Goal: Register for event/course

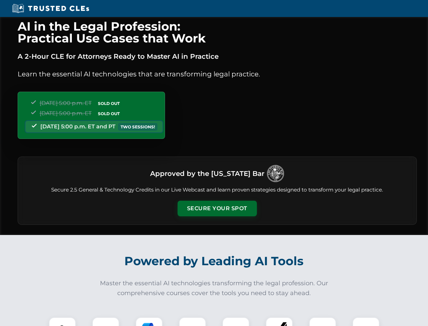
click at [217, 208] on button "Secure Your Spot" at bounding box center [217, 208] width 79 height 16
click at [62, 321] on img at bounding box center [63, 331] width 20 height 20
